Goal: Task Accomplishment & Management: Use online tool/utility

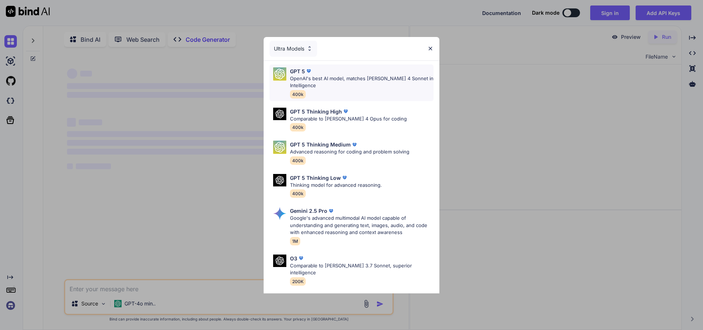
click at [335, 89] on div "GPT 5 OpenAI's best AI model, matches Claude 4 Sonnet in Intelligence 400k" at bounding box center [362, 82] width 144 height 31
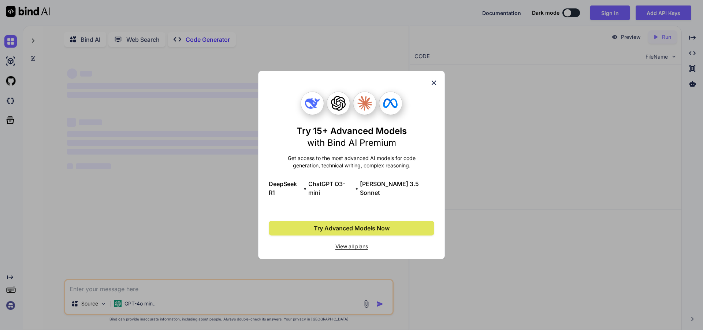
click at [395, 221] on button "Try Advanced Models Now" at bounding box center [352, 228] width 166 height 15
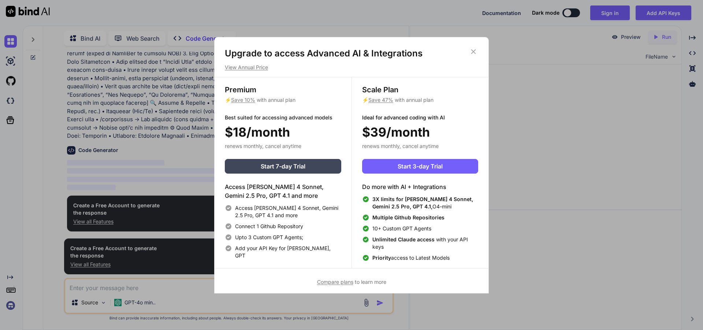
scroll to position [86, 0]
click at [478, 50] on h1 "Upgrade to access Advanced AI & Integrations" at bounding box center [351, 54] width 253 height 12
click at [473, 49] on icon at bounding box center [473, 52] width 8 height 8
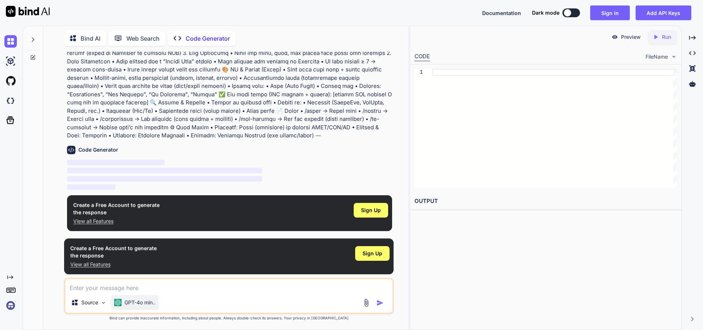
click at [138, 302] on p "GPT-4o min.." at bounding box center [139, 302] width 31 height 7
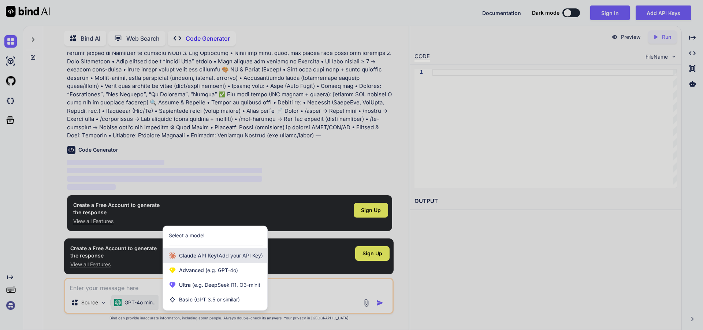
click at [235, 257] on span "(Add your API Key)" at bounding box center [240, 255] width 46 height 6
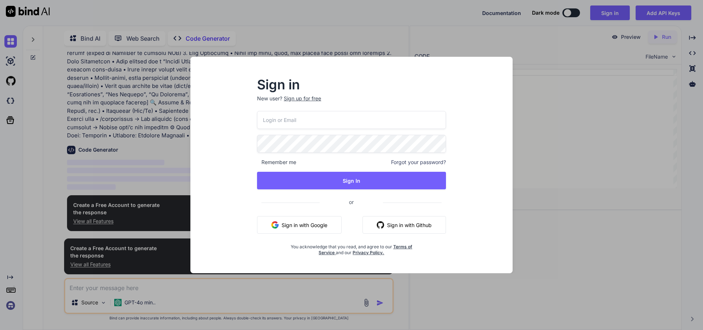
click at [294, 128] on input "email" at bounding box center [351, 120] width 189 height 18
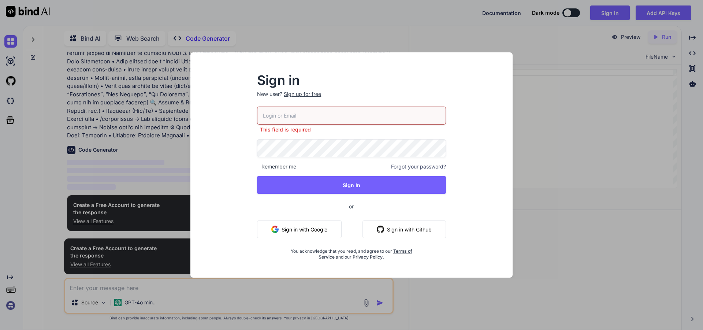
click at [312, 222] on button "Sign in with Google" at bounding box center [299, 229] width 85 height 18
click at [532, 97] on div "Sign in New user? Sign up for free This field is required Remember me Forgot yo…" at bounding box center [351, 165] width 703 height 330
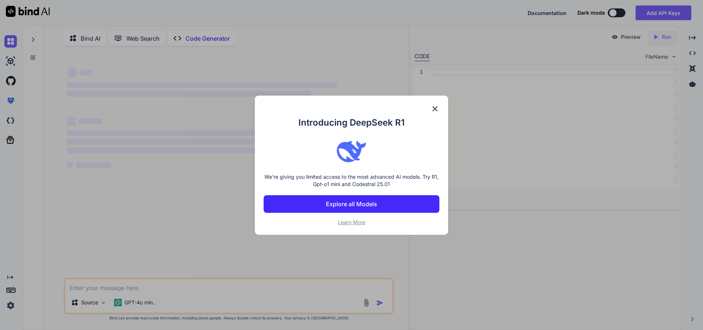
type textarea "x"
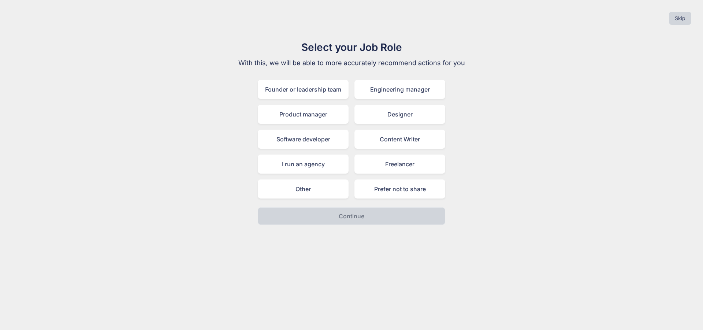
click at [309, 149] on div "Founder or leadership team Engineering manager Product manager Designer Softwar…" at bounding box center [351, 139] width 187 height 119
click at [312, 144] on div "Software developer" at bounding box center [303, 139] width 91 height 19
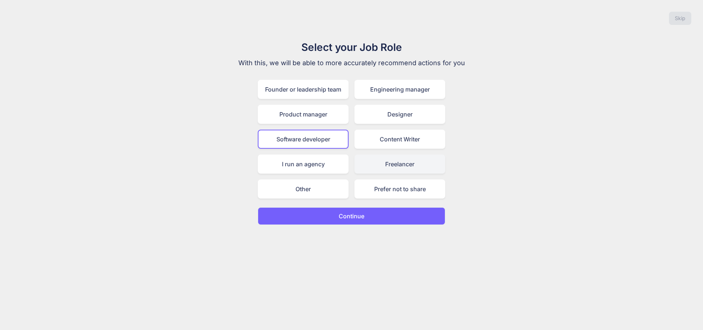
click at [361, 169] on div "Freelancer" at bounding box center [399, 164] width 91 height 19
click at [362, 209] on button "Continue" at bounding box center [351, 216] width 187 height 18
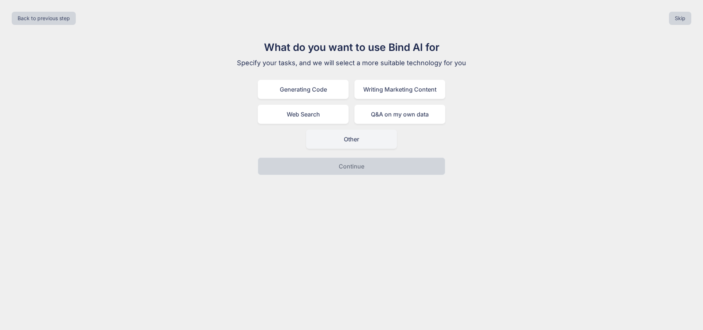
click at [335, 138] on div "Other" at bounding box center [351, 139] width 91 height 19
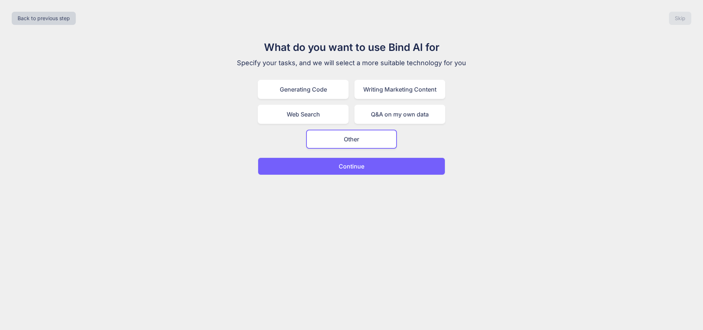
click at [338, 168] on button "Continue" at bounding box center [351, 166] width 187 height 18
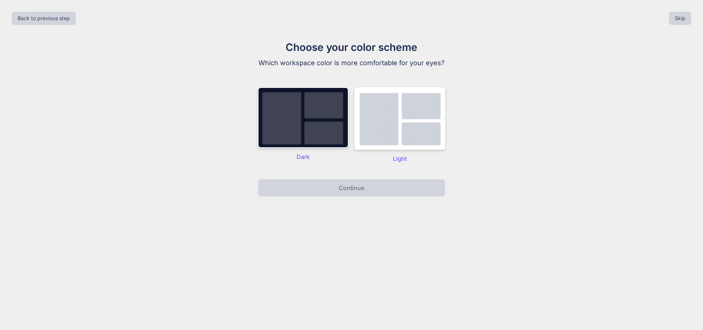
click at [332, 169] on div "Dark Light" at bounding box center [351, 125] width 187 height 90
click at [318, 150] on div "Dark" at bounding box center [303, 125] width 91 height 76
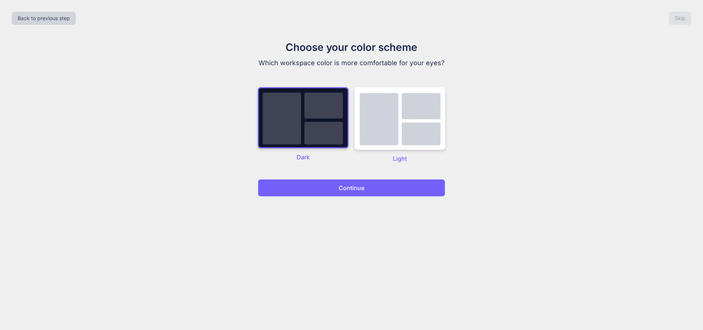
click at [335, 190] on button "Continue" at bounding box center [351, 188] width 187 height 18
click at [334, 187] on button "Continue" at bounding box center [351, 188] width 187 height 18
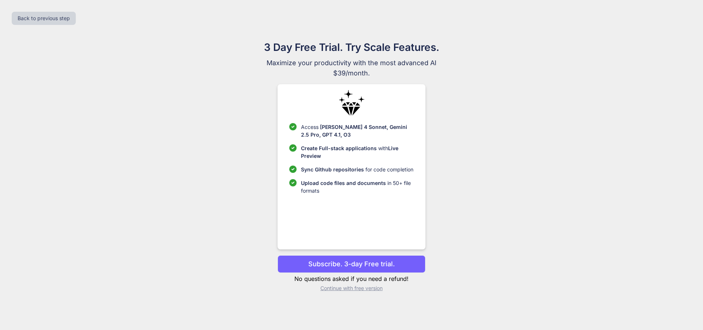
click at [355, 267] on p "Subscribe. 3-day Free trial." at bounding box center [351, 264] width 86 height 10
click at [384, 259] on button "Subscribe. 3-day Free trial." at bounding box center [352, 264] width 148 height 18
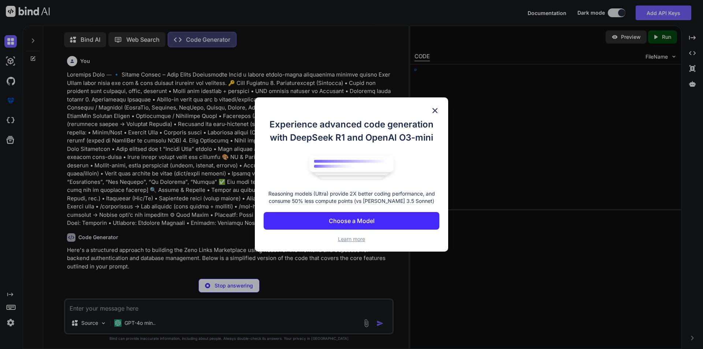
type textarea "x"
type textarea ".json"
type textarea "x"
type textarea "│ │ ├── Dashboard/ │ │ │ ├── MyChannels.js │ │ │ ├── AddChannel.js │ ├── App.js…"
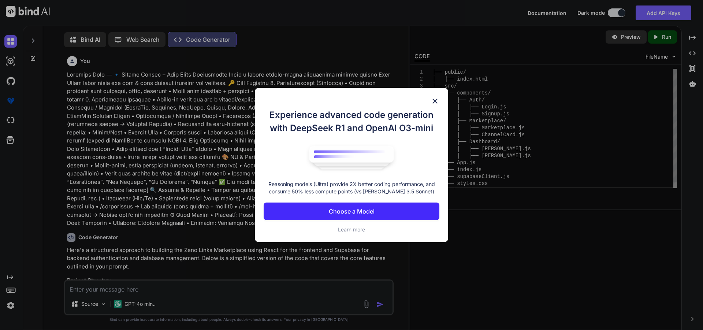
type textarea "x"
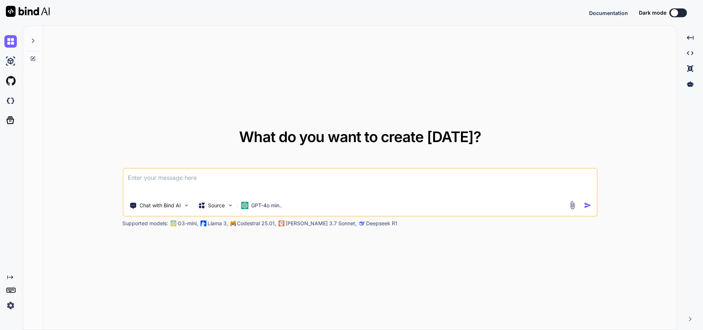
click at [263, 174] on textarea at bounding box center [359, 182] width 473 height 27
type textarea "x"
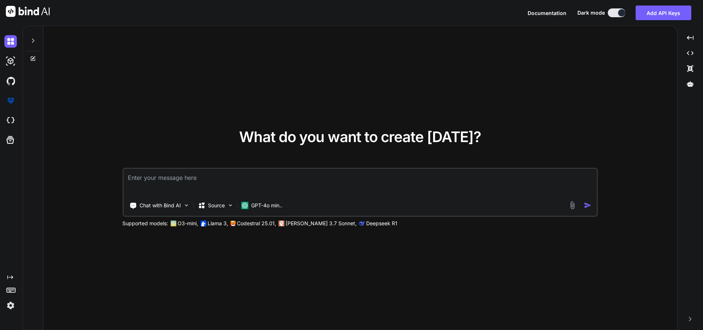
type textarea "⸻ 🔹 Loremi Dolors – Amet Conse Adipiscinge Seddo e tempor incidi-utlab etdolore…"
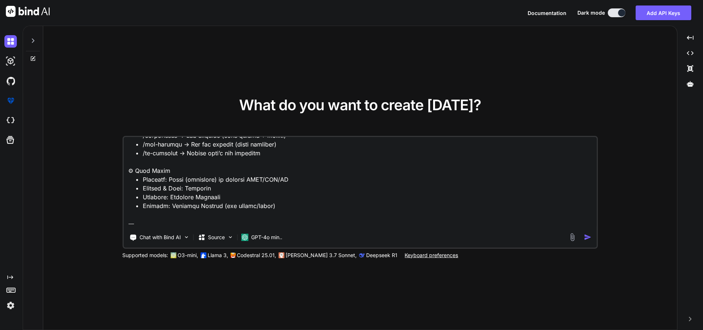
type textarea "x"
type textarea "⸻ 🔹 Loremi Dolors – Amet Conse Adipiscinge Seddo e tempor incidi-utlab etdolore…"
click at [583, 238] on div at bounding box center [581, 237] width 26 height 8
click at [587, 237] on img "button" at bounding box center [588, 237] width 8 height 8
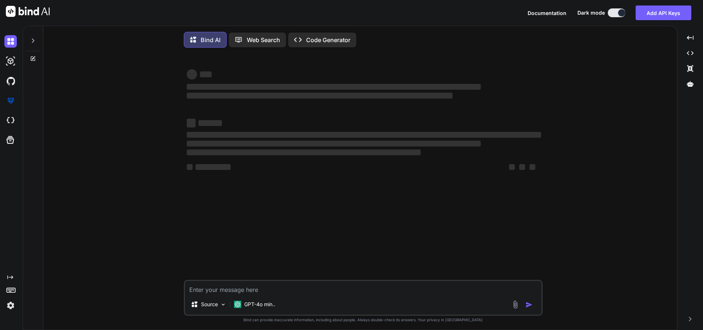
click at [590, 236] on div "‌ ‌ ‌ ‌ ‌ ‌ ‌ ‌ ‌ ‌ ‌ ‌ ‌ ‌ Source GPT-4o min.. Created with Bind Always check …" at bounding box center [363, 192] width 628 height 278
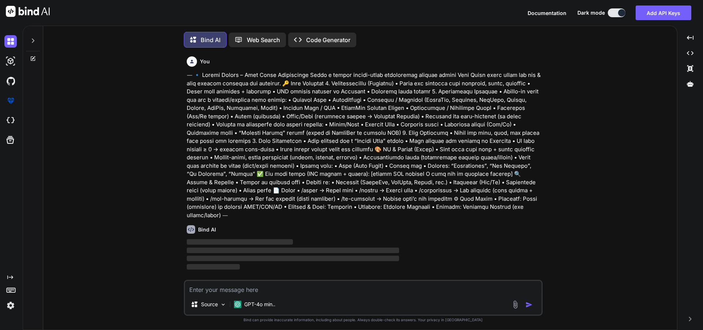
scroll to position [4, 0]
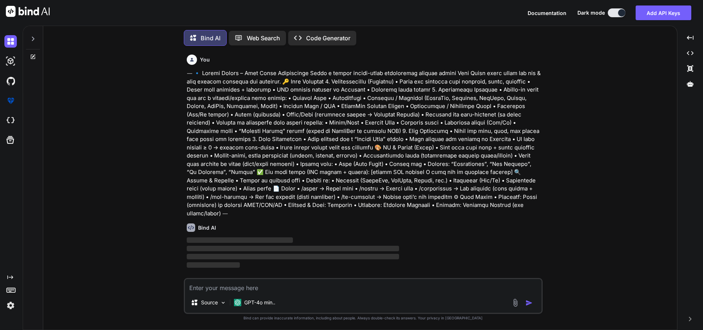
click at [318, 34] on p "Code Generator" at bounding box center [328, 38] width 44 height 9
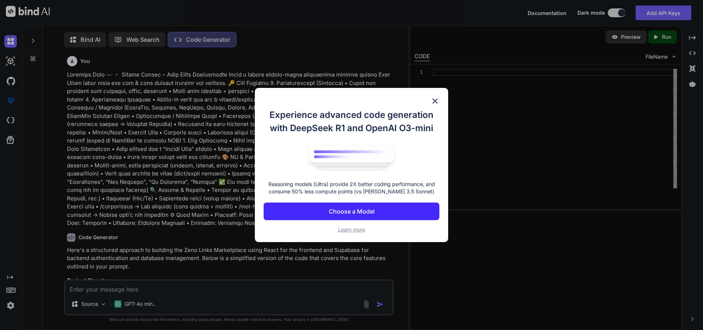
scroll to position [3, 0]
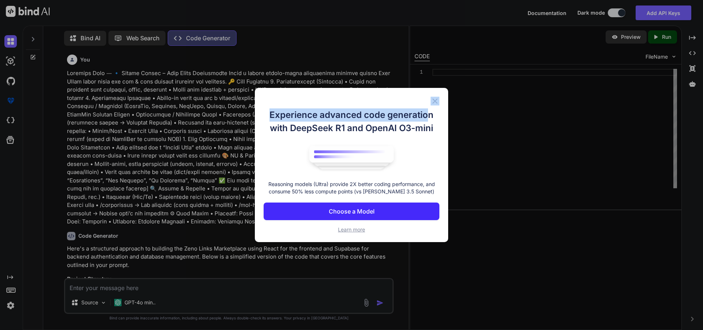
click at [431, 101] on div "Experience advanced code generation with DeepSeek R1 and OpenAI O3-mini Reasoni…" at bounding box center [351, 165] width 193 height 155
click at [434, 103] on img at bounding box center [435, 101] width 9 height 9
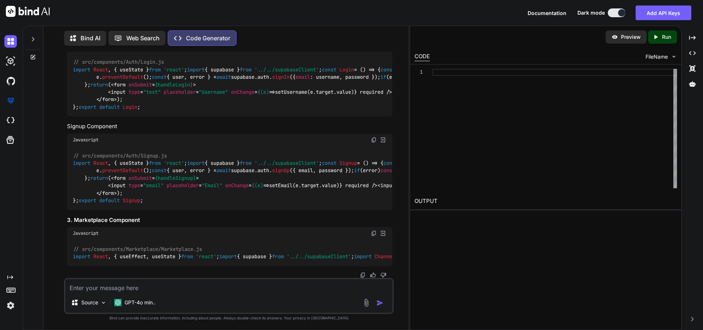
scroll to position [812, 0]
drag, startPoint x: 587, startPoint y: 100, endPoint x: 642, endPoint y: 53, distance: 71.7
click at [591, 94] on div at bounding box center [554, 128] width 245 height 119
drag, startPoint x: 659, startPoint y: 33, endPoint x: 656, endPoint y: 36, distance: 4.9
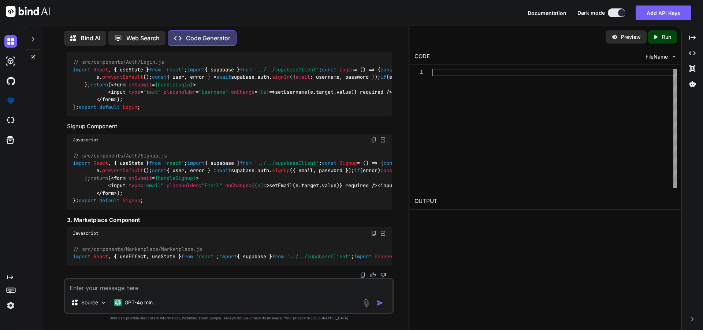
click at [659, 33] on div "Created with Pixso. Run" at bounding box center [662, 36] width 29 height 13
click at [659, 39] on icon "Created with Pixso." at bounding box center [657, 37] width 10 height 7
click at [460, 77] on div at bounding box center [554, 128] width 245 height 119
click at [131, 303] on p "GPT-4o min.." at bounding box center [139, 302] width 31 height 7
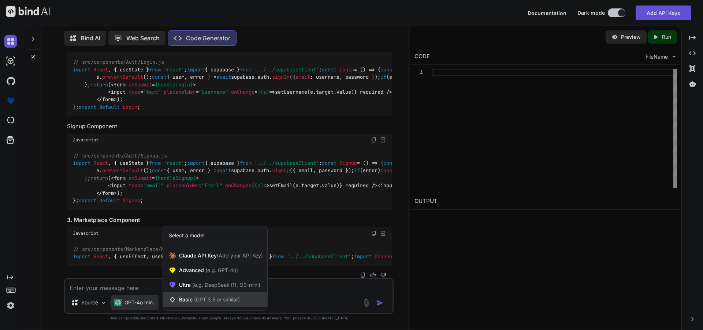
click at [215, 306] on div "Basic (GPT 3.5 or similar)" at bounding box center [215, 299] width 104 height 15
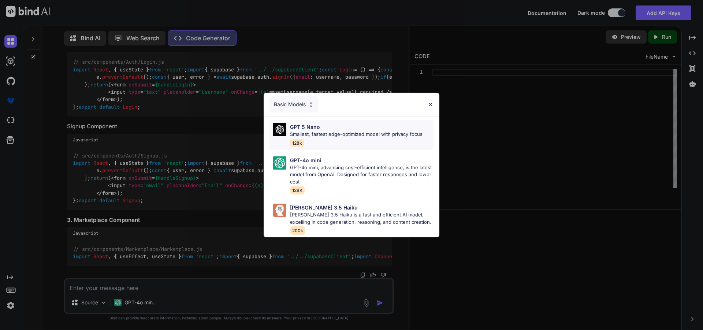
click at [371, 146] on div "GPT 5 Nano Smallest, fastest edge-optimized model with privacy focus 128k" at bounding box center [351, 135] width 164 height 30
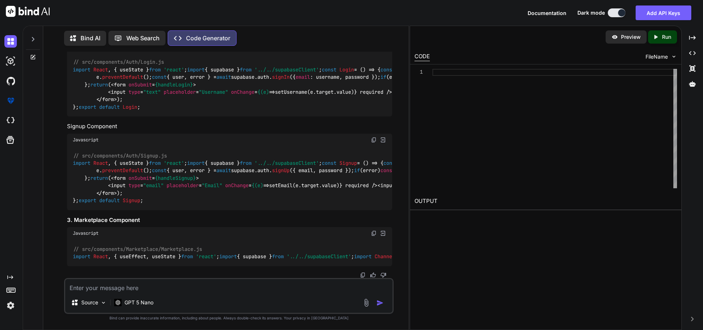
click at [376, 305] on div at bounding box center [374, 302] width 25 height 8
click at [380, 302] on img "button" at bounding box center [379, 302] width 7 height 7
click at [200, 290] on textarea at bounding box center [228, 285] width 327 height 13
type textarea "x"
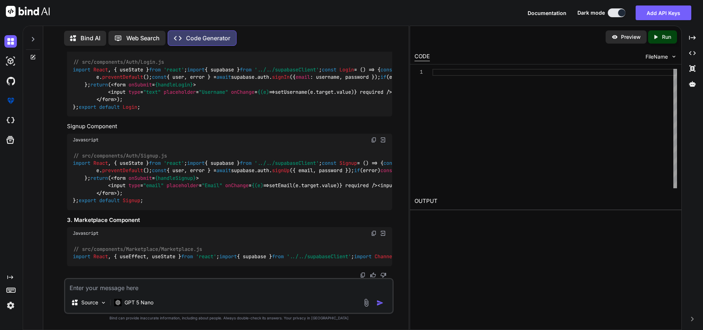
type textarea "c"
type textarea "x"
type textarea "cr"
type textarea "x"
type textarea "cra"
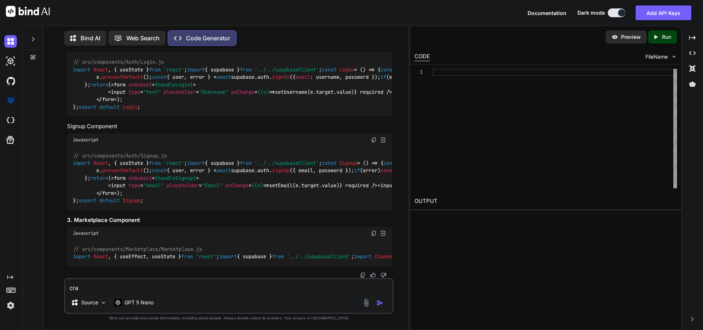
type textarea "x"
type textarea "crat"
type textarea "x"
type textarea "crate"
type textarea "x"
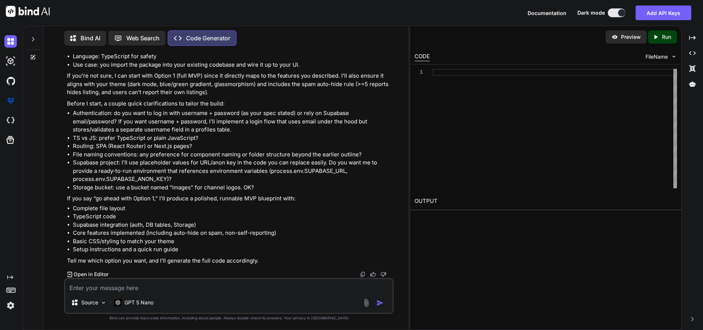
scroll to position [1243, 0]
click at [167, 298] on div "Source GPT 5 Nano" at bounding box center [228, 304] width 327 height 18
click at [165, 294] on div "Source GPT 5 Nano" at bounding box center [229, 296] width 330 height 36
drag, startPoint x: 149, startPoint y: 290, endPoint x: 143, endPoint y: 288, distance: 6.0
click at [146, 289] on textarea at bounding box center [228, 285] width 327 height 13
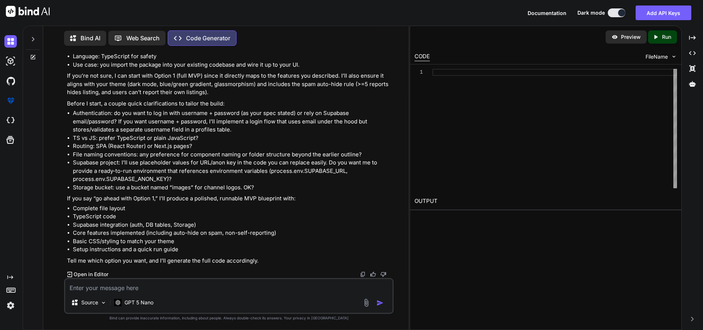
type textarea "x"
type textarea "c"
type textarea "x"
type textarea "cr"
type textarea "x"
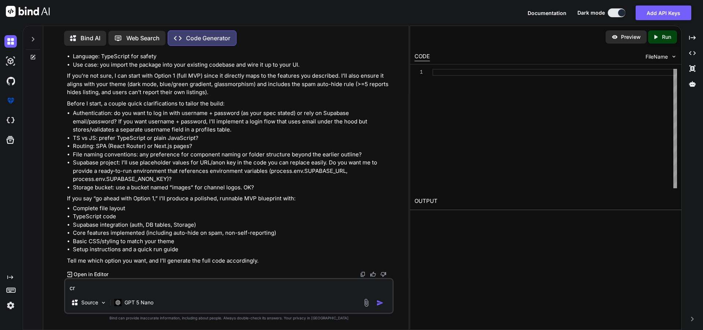
type textarea "cra"
type textarea "x"
type textarea "crat"
type textarea "x"
type textarea "crate"
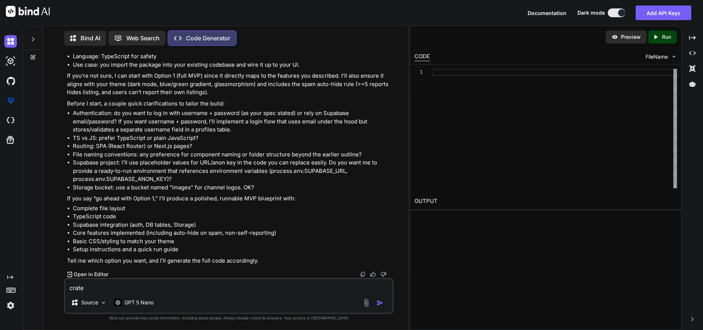
type textarea "x"
type textarea "crate"
type textarea "x"
type textarea "crate w"
type textarea "x"
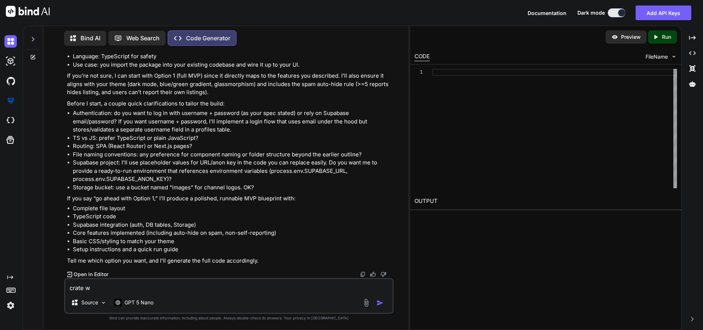
type textarea "crate we"
type textarea "x"
type textarea "crate web"
type textarea "x"
type textarea "crate web"
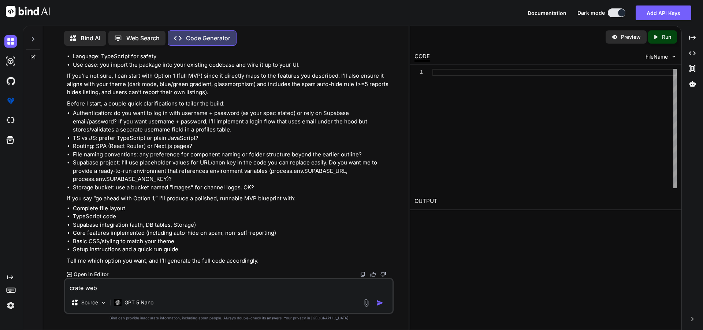
type textarea "x"
type textarea "crate web s"
type textarea "x"
type textarea "crate web si"
type textarea "x"
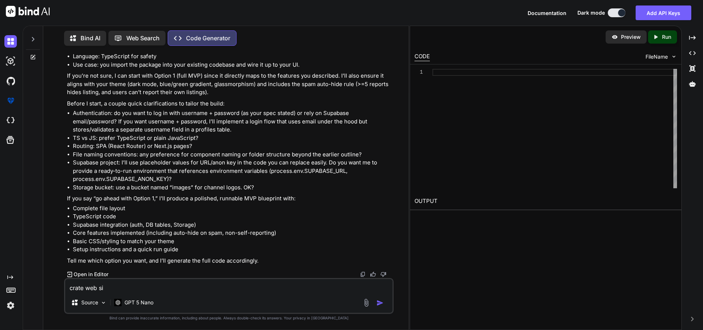
type textarea "crate web sit"
type textarea "x"
type textarea "crate web site"
type textarea "x"
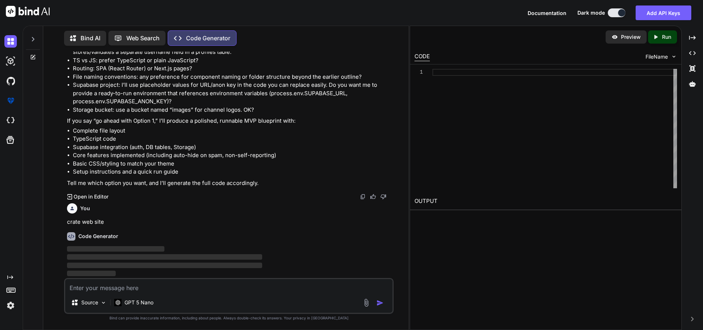
scroll to position [1357, 0]
click at [499, 193] on h2 "OUTPUT" at bounding box center [545, 201] width 271 height 17
click at [496, 73] on div at bounding box center [554, 128] width 245 height 119
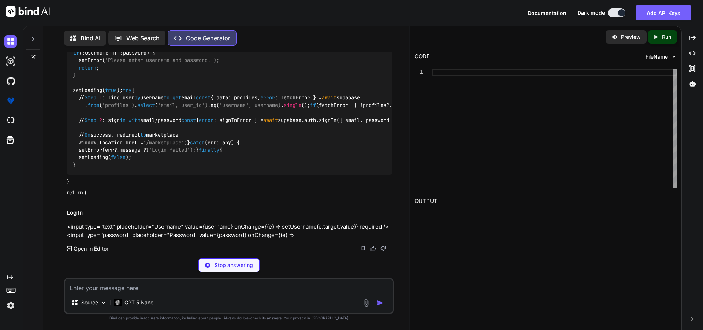
scroll to position [3401, 0]
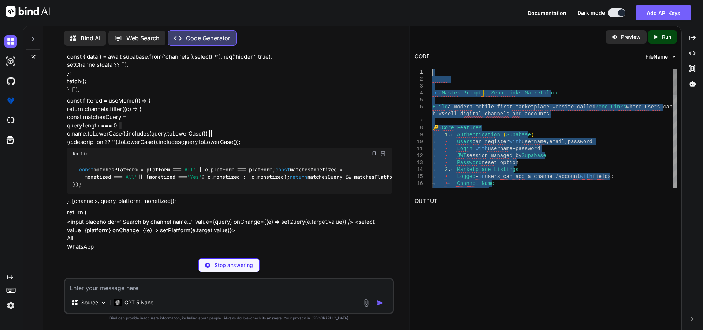
type textarea "⸻ 🔹 Master Prompt – Zeno Links Marketplace Build a modern mobile-first marketpl…"
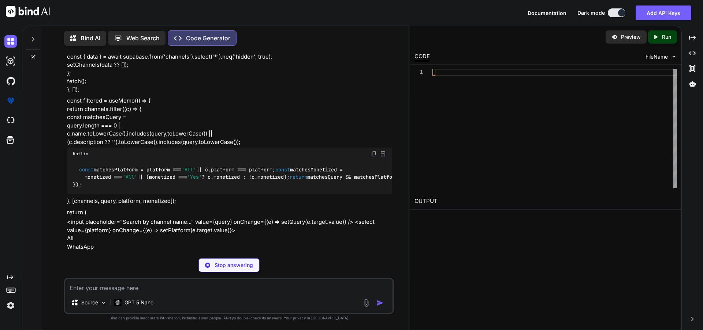
drag, startPoint x: 468, startPoint y: 185, endPoint x: 393, endPoint y: -3, distance: 202.4
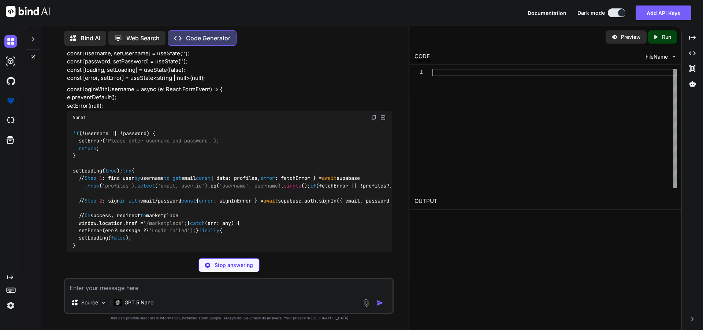
scroll to position [2961, 0]
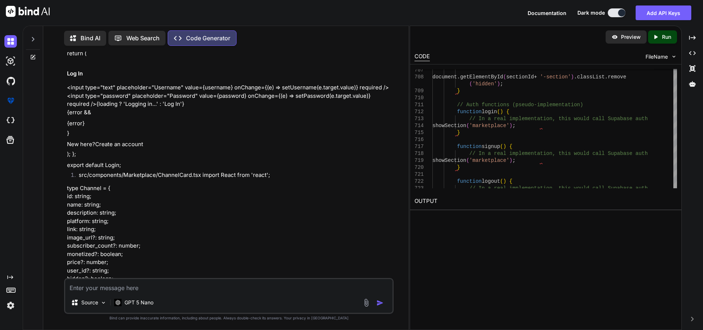
click at [665, 36] on p "Run" at bounding box center [666, 36] width 9 height 7
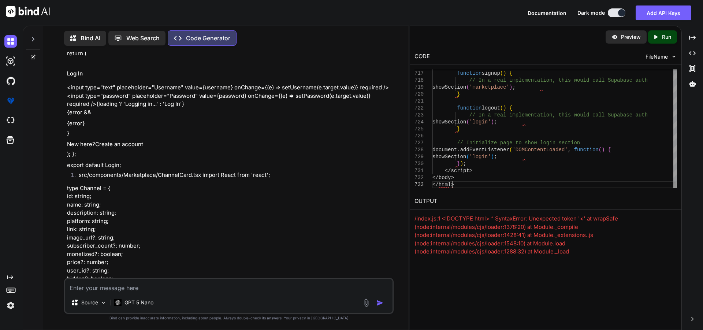
scroll to position [0, 0]
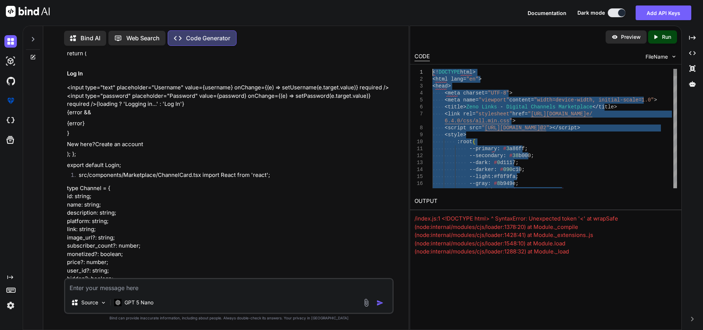
type textarea "<!DOCTYPE html> <html lang="en"> <head> <meta charset="UTF-8"> <meta name="view…"
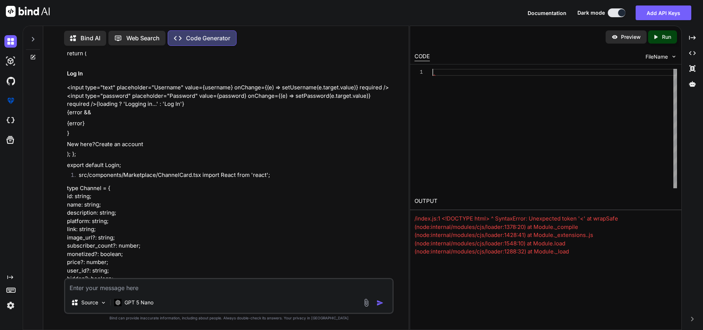
drag, startPoint x: 470, startPoint y: 183, endPoint x: 393, endPoint y: 16, distance: 184.2
drag, startPoint x: 657, startPoint y: 124, endPoint x: 633, endPoint y: 121, distance: 24.0
click at [653, 124] on div at bounding box center [554, 128] width 245 height 119
click at [656, 40] on div "Created with Pixso. Run" at bounding box center [662, 36] width 29 height 13
click at [85, 37] on p "Bind AI" at bounding box center [91, 38] width 20 height 9
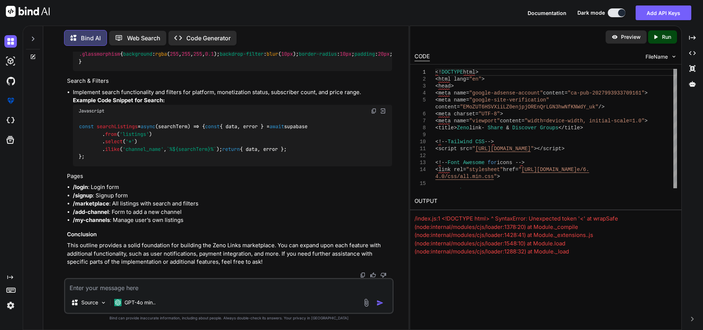
scroll to position [895, 0]
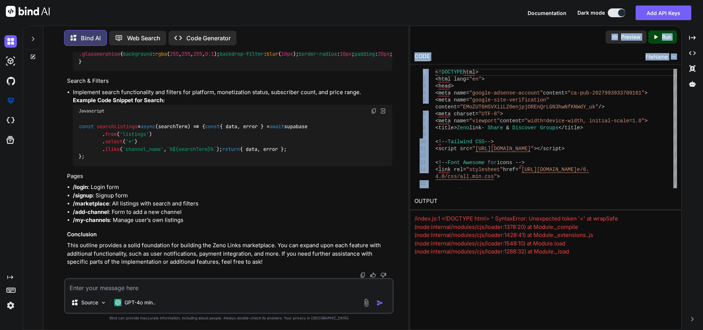
drag, startPoint x: 495, startPoint y: 194, endPoint x: 422, endPoint y: 41, distance: 170.2
click at [422, 41] on div "Preview Created with Pixso. Run CODE FileName 1 2 3 4 5 6 7 8 9 10 11 12 13 14 …" at bounding box center [545, 140] width 271 height 229
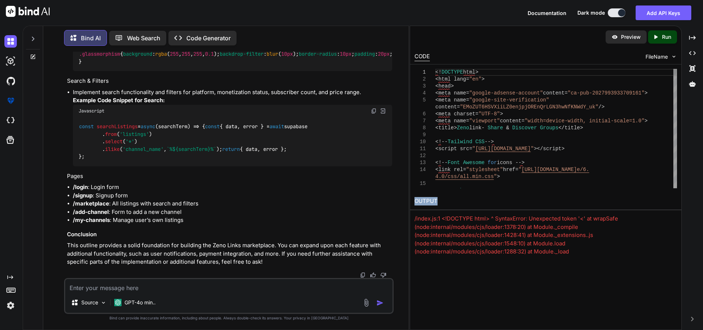
drag, startPoint x: 503, startPoint y: 193, endPoint x: 483, endPoint y: 156, distance: 42.6
click at [483, 156] on div "Preview Created with Pixso. Run CODE FileName 1 2 3 4 5 6 7 8 9 10 11 12 13 14 …" at bounding box center [545, 140] width 271 height 229
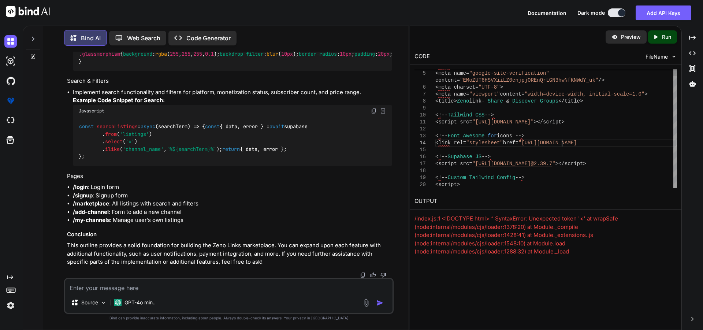
drag, startPoint x: 511, startPoint y: 176, endPoint x: 490, endPoint y: 166, distance: 23.7
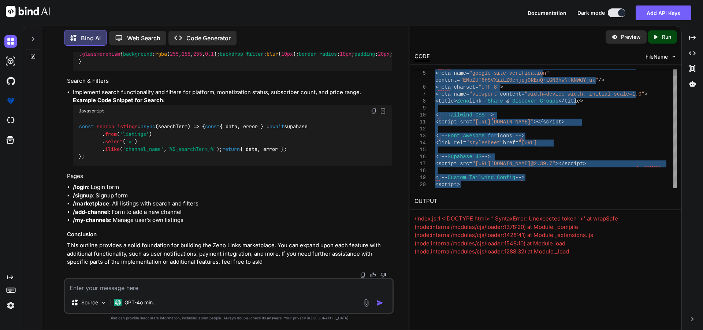
type textarea "<!DOCTYPE html> <html lang="en"> <head> <meta name="google-adsense-account" con…"
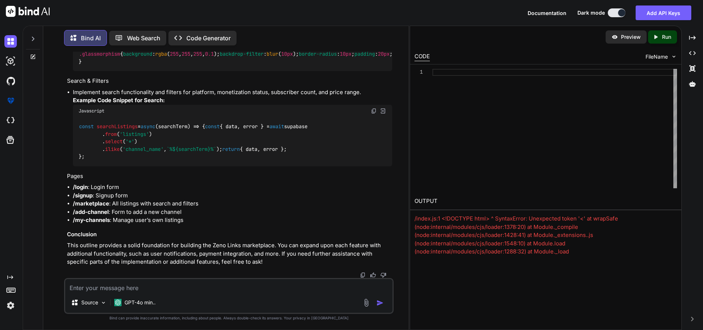
click at [637, 44] on div "Preview Created with Pixso. Run" at bounding box center [545, 37] width 271 height 22
click at [637, 40] on p "Preview" at bounding box center [631, 36] width 20 height 7
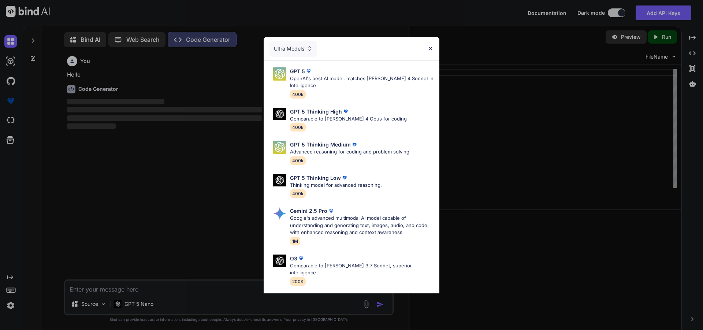
scroll to position [3, 0]
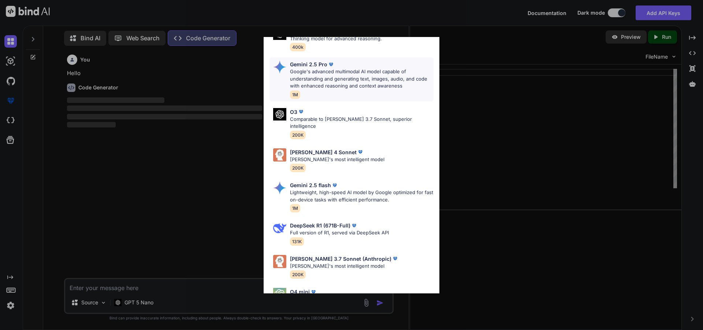
scroll to position [206, 0]
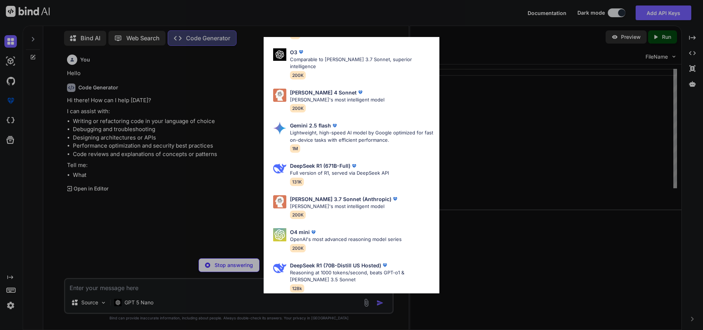
type textarea "x"
